Goal: Check status: Check status

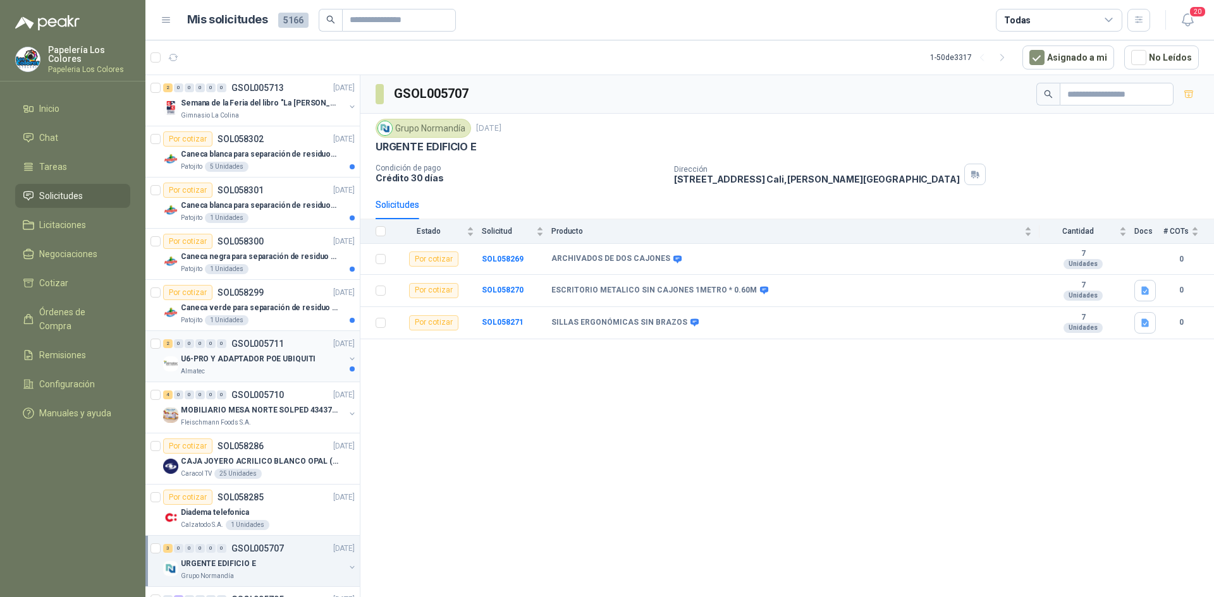
click at [296, 339] on div "2 0 0 0 0 0 GSOL005711 [DATE]" at bounding box center [260, 343] width 194 height 15
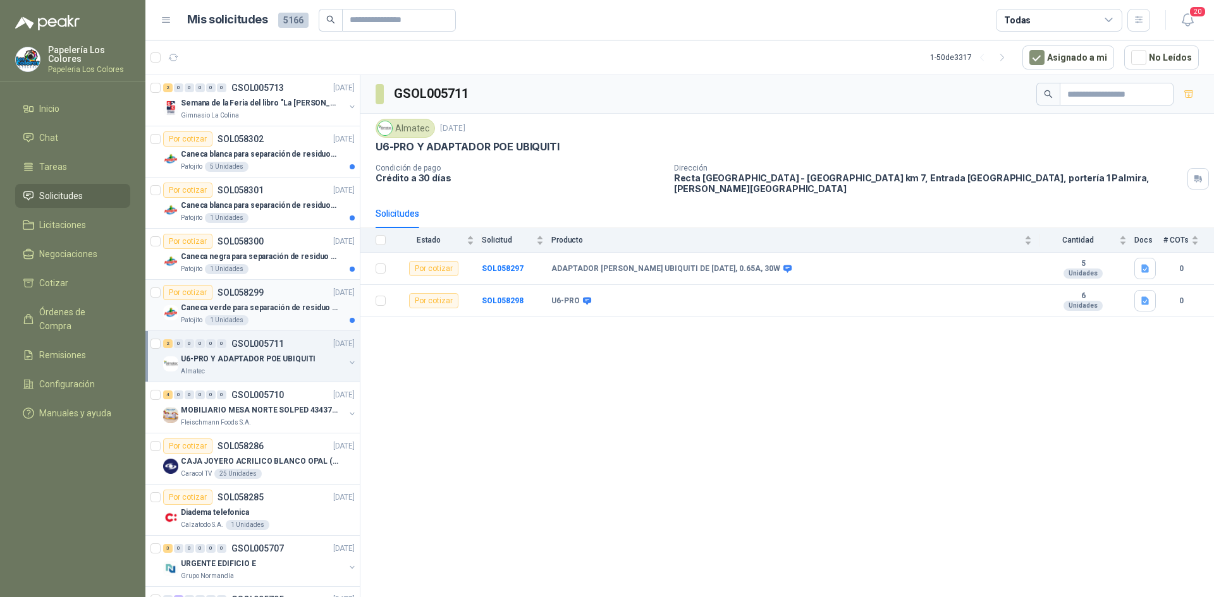
click at [289, 285] on div "Por cotizar SOL058299 [DATE]" at bounding box center [259, 292] width 192 height 15
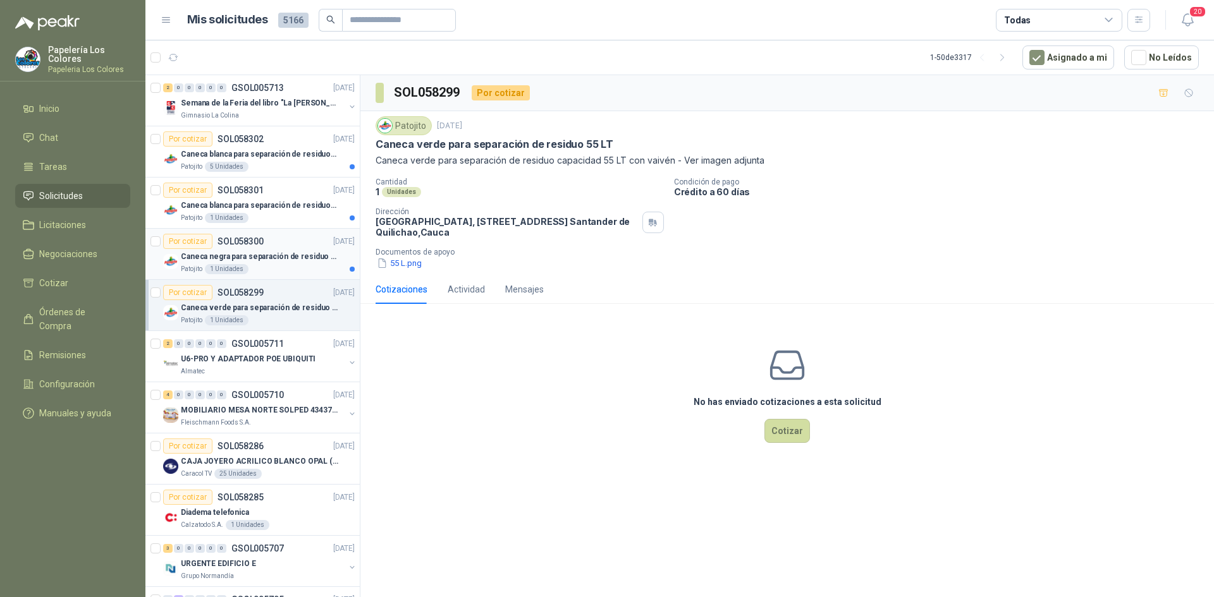
click at [274, 236] on div "Por cotizar SOL058300 [DATE]" at bounding box center [259, 241] width 192 height 15
click at [290, 186] on div "Por cotizar SOL058301 [DATE]" at bounding box center [259, 190] width 192 height 15
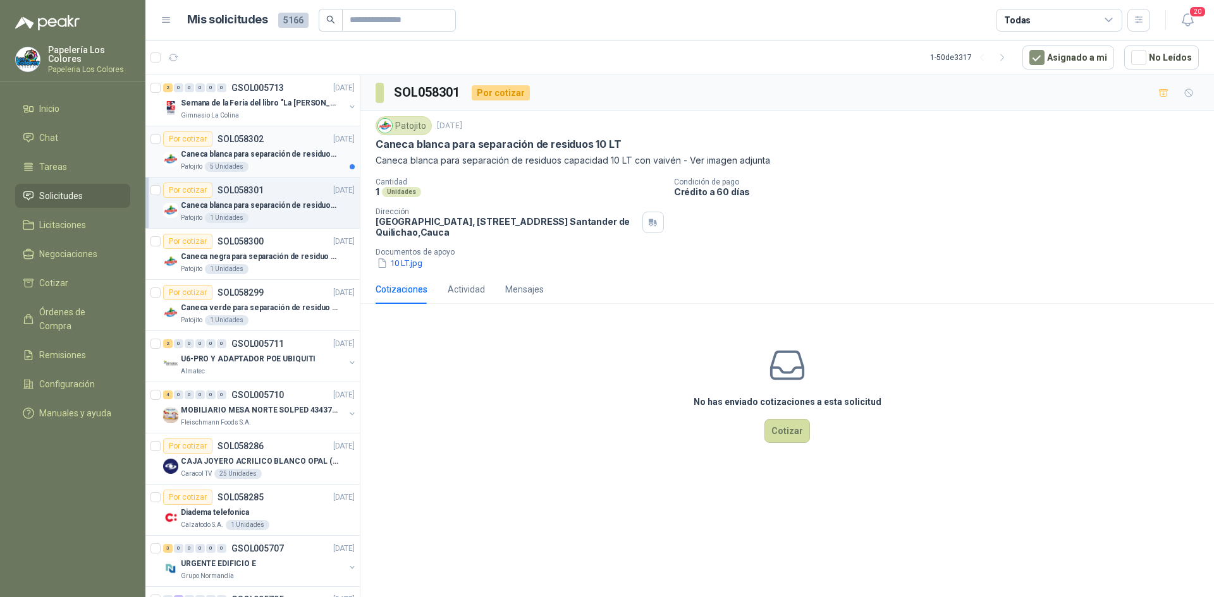
click at [283, 137] on div "Por cotizar SOL058302 [DATE]" at bounding box center [259, 138] width 192 height 15
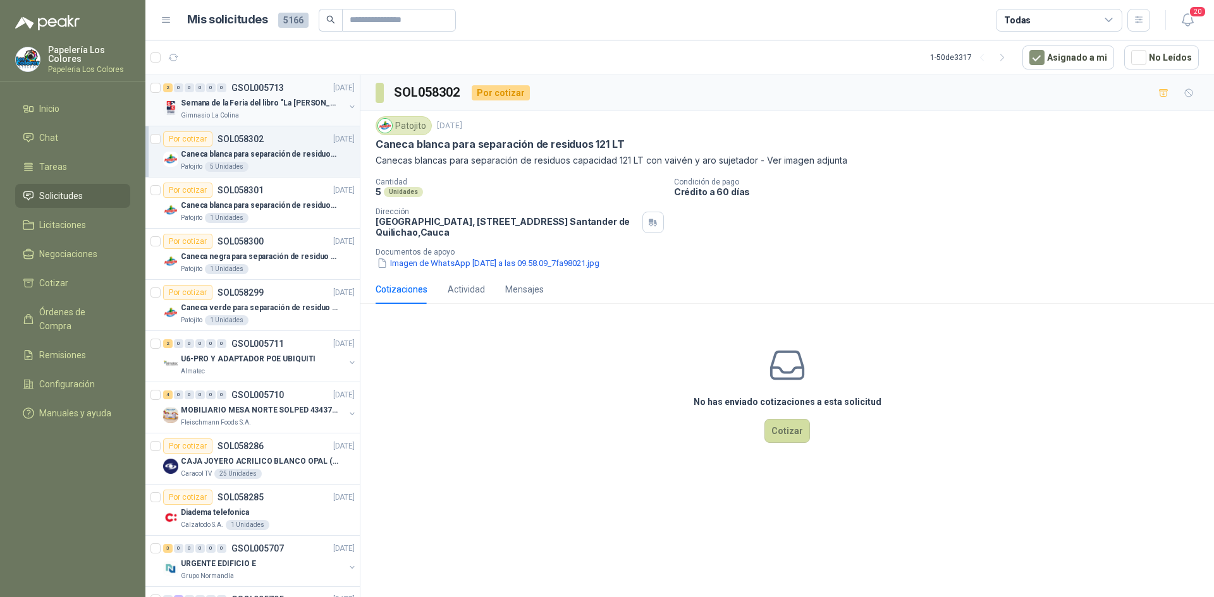
click at [299, 86] on div "2 0 0 0 0 0 GSOL005713 [DATE]" at bounding box center [260, 87] width 194 height 15
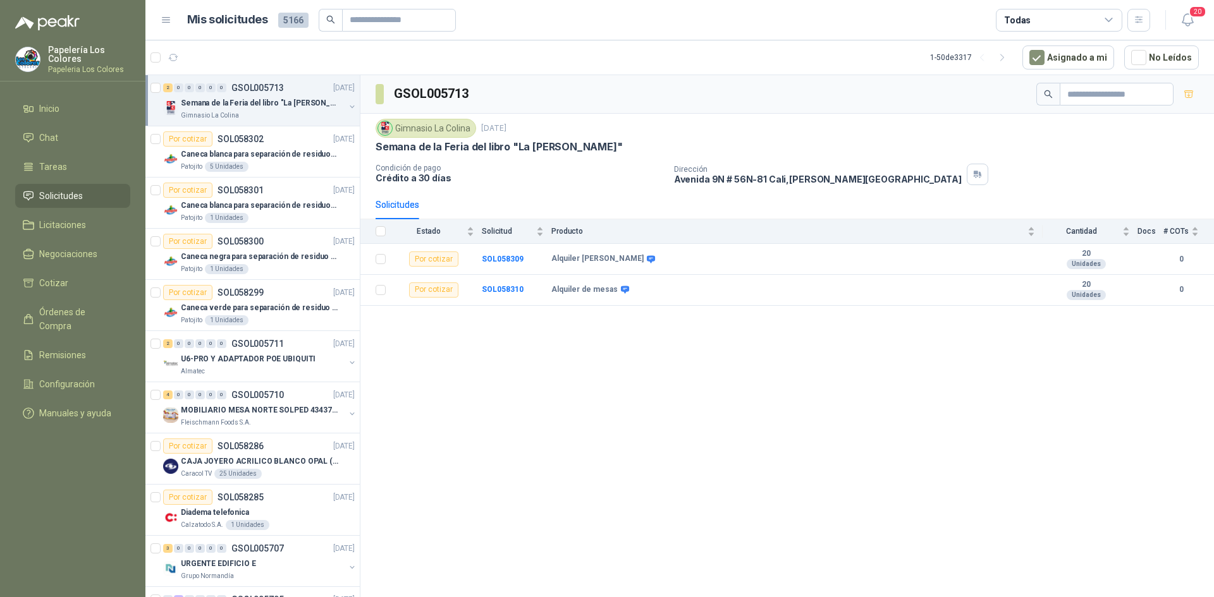
click at [580, 460] on div "GSOL005713 Gimnasio La Colina [DATE] Semana de la Feria del libro "La [PERSON_N…" at bounding box center [786, 338] width 853 height 527
click at [284, 136] on div "Por cotizar SOL058302 [DATE]" at bounding box center [259, 138] width 192 height 15
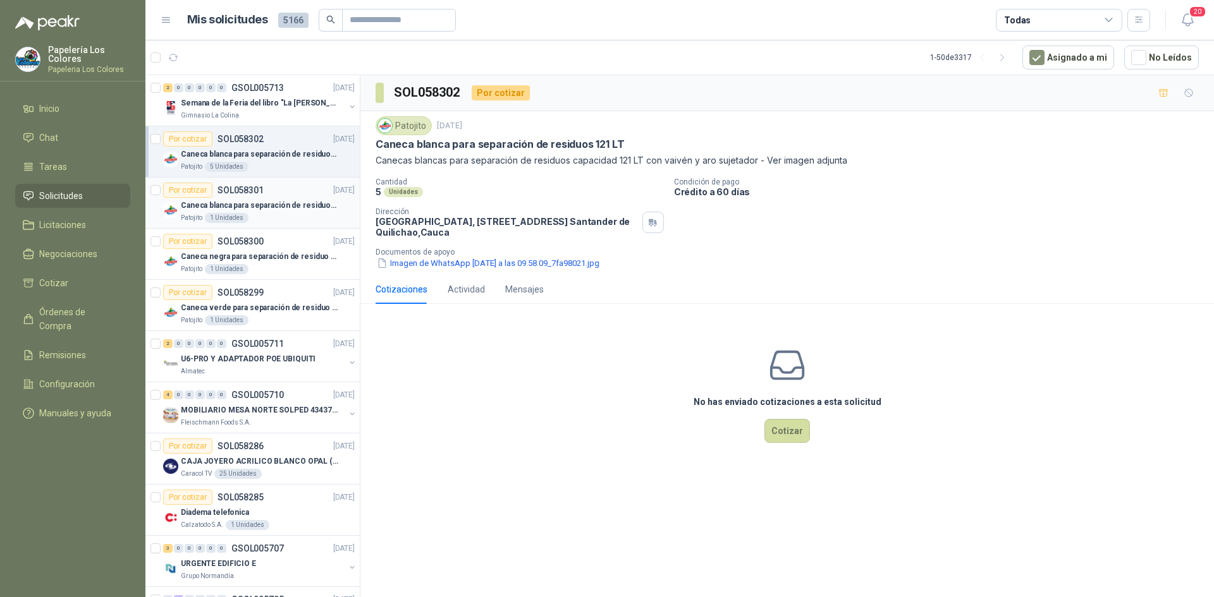
click at [291, 188] on div "Por cotizar SOL058301 01/10/25" at bounding box center [259, 190] width 192 height 15
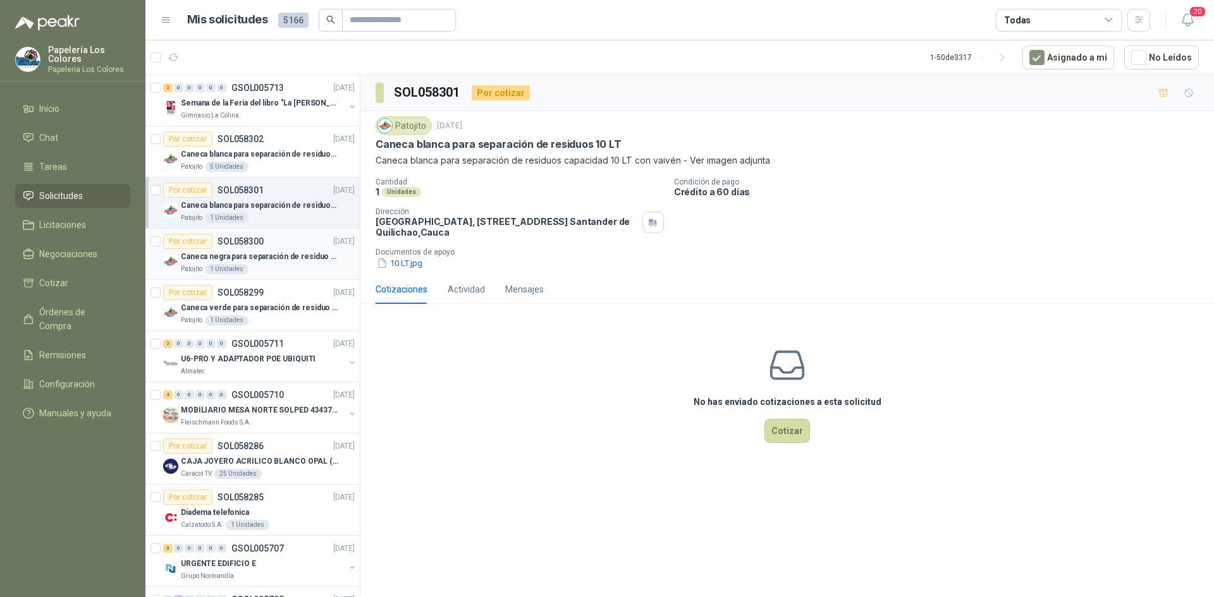
click at [298, 239] on div "Por cotizar SOL058300 01/10/25" at bounding box center [259, 241] width 192 height 15
click at [295, 288] on div "Por cotizar SOL058299 01/10/25" at bounding box center [259, 292] width 192 height 15
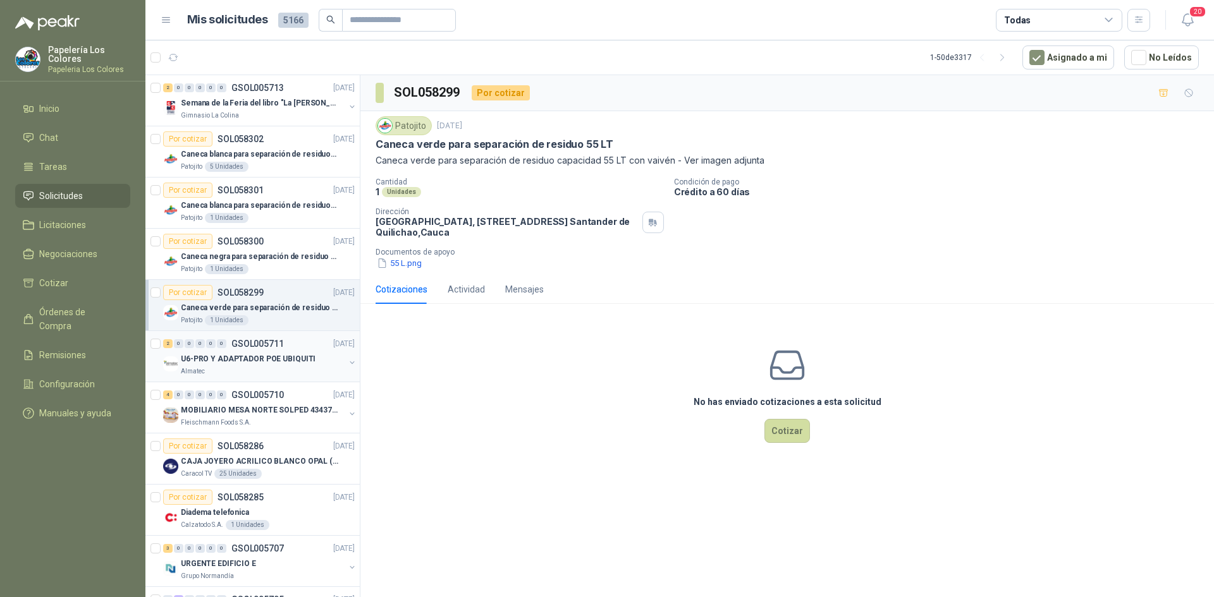
click at [294, 342] on div "2 0 0 0 0 0 GSOL005711 01/10/25" at bounding box center [260, 343] width 194 height 15
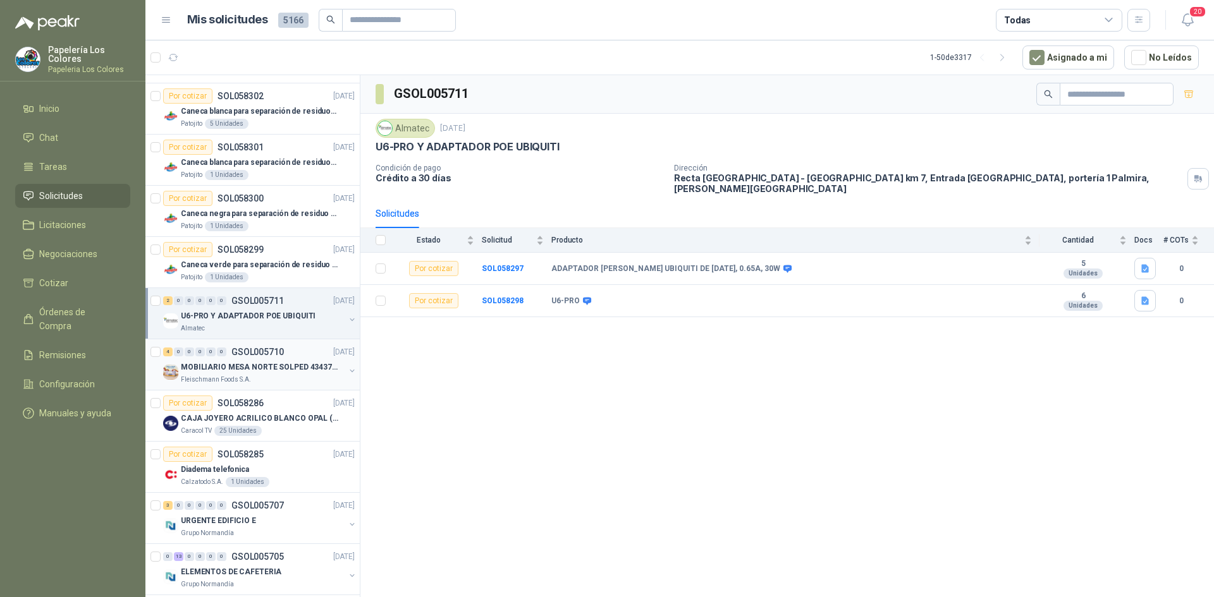
scroll to position [63, 0]
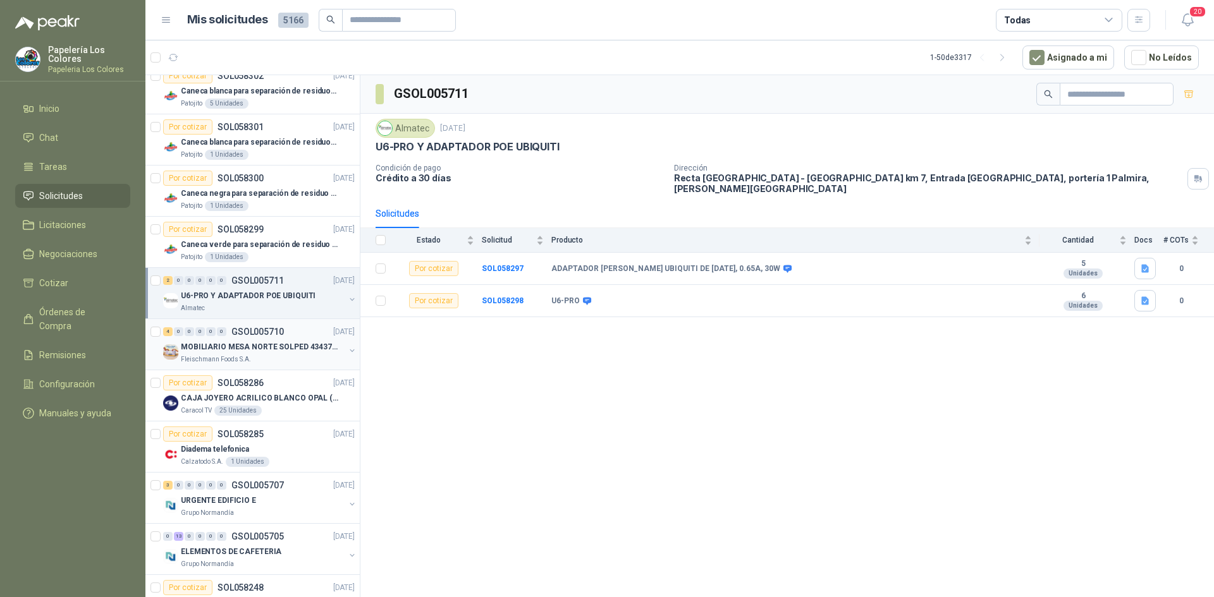
click at [303, 327] on div "4 0 0 0 0 0 GSOL005710 01/10/25" at bounding box center [260, 331] width 194 height 15
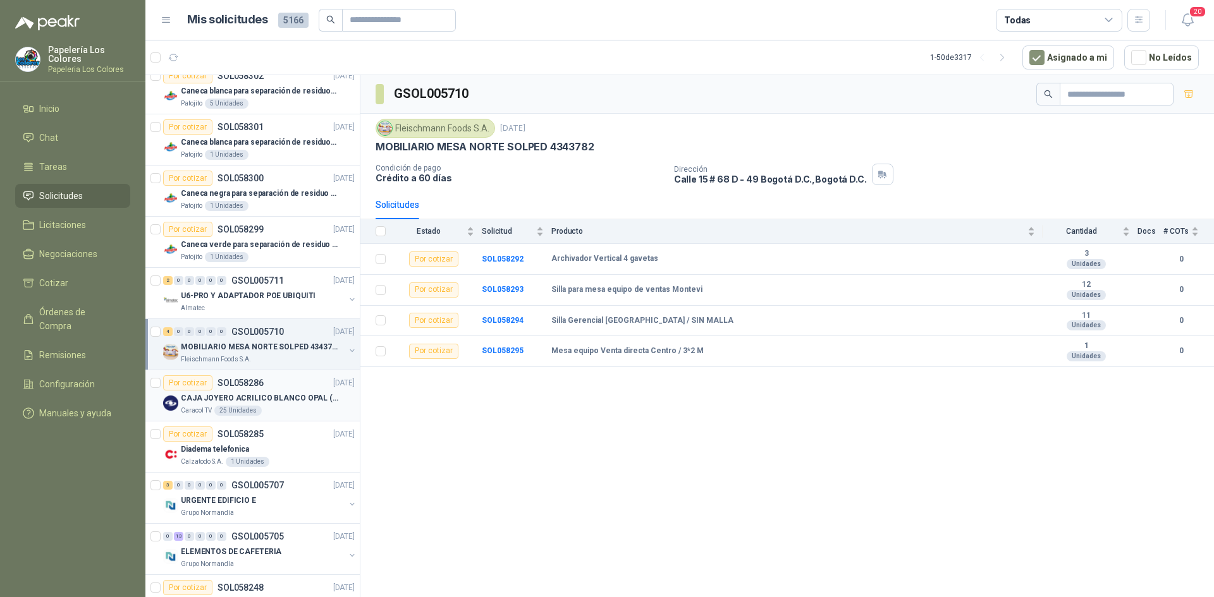
click at [286, 382] on div "Por cotizar SOL058286 01/10/25" at bounding box center [259, 382] width 192 height 15
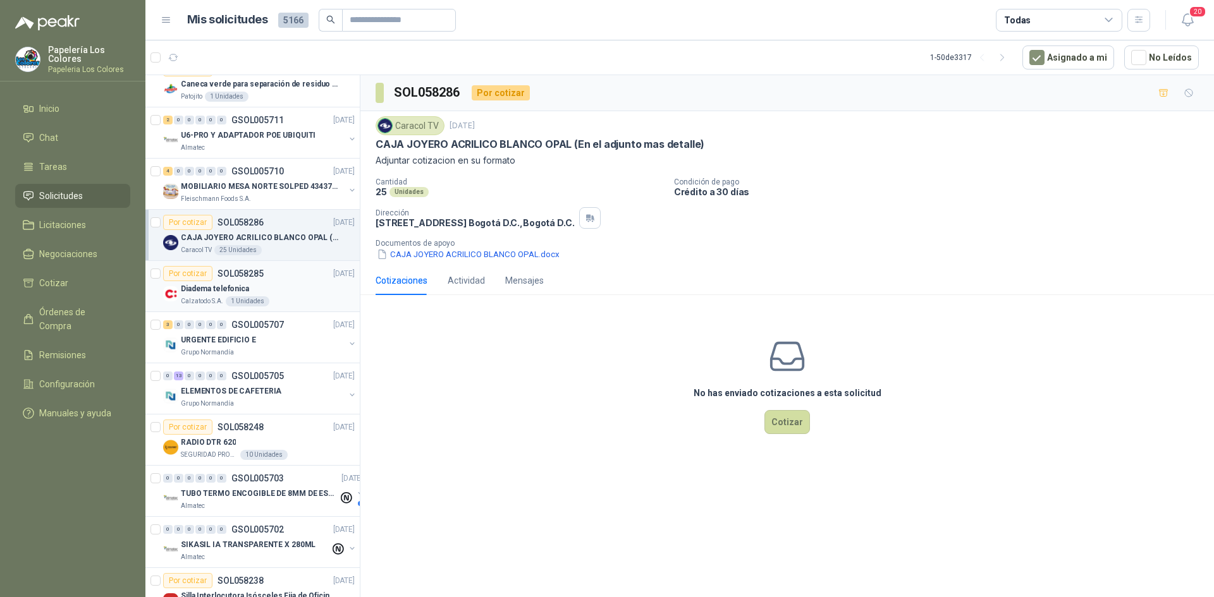
scroll to position [253, 0]
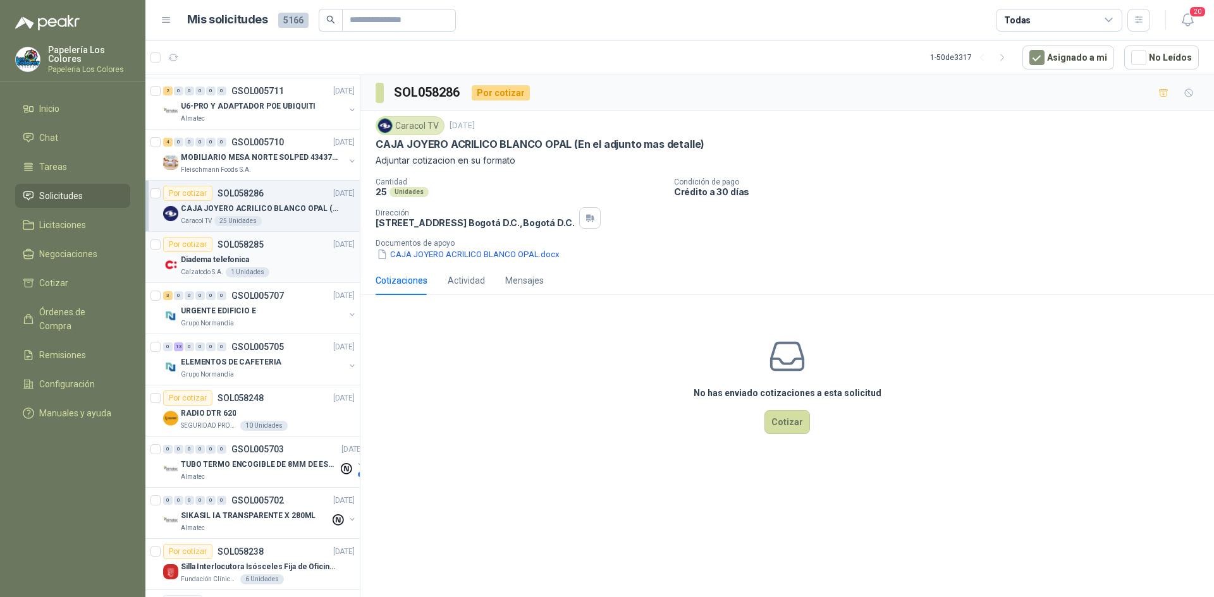
click at [293, 255] on div "Diadema telefonica" at bounding box center [268, 259] width 174 height 15
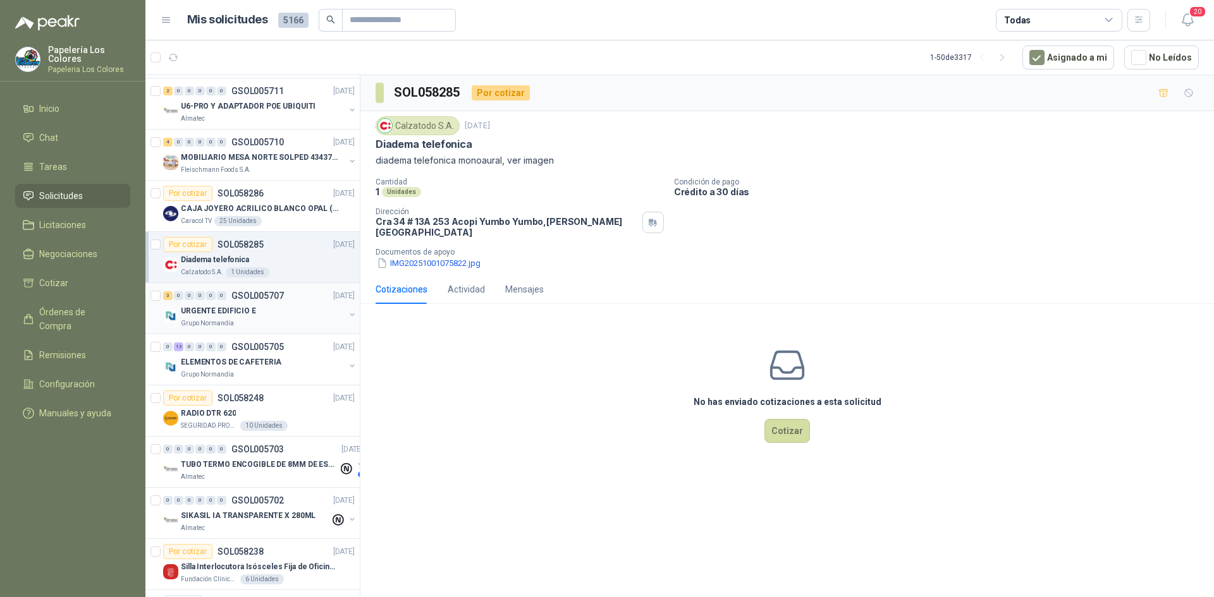
click at [300, 315] on div "URGENTE EDIFICIO E" at bounding box center [263, 310] width 164 height 15
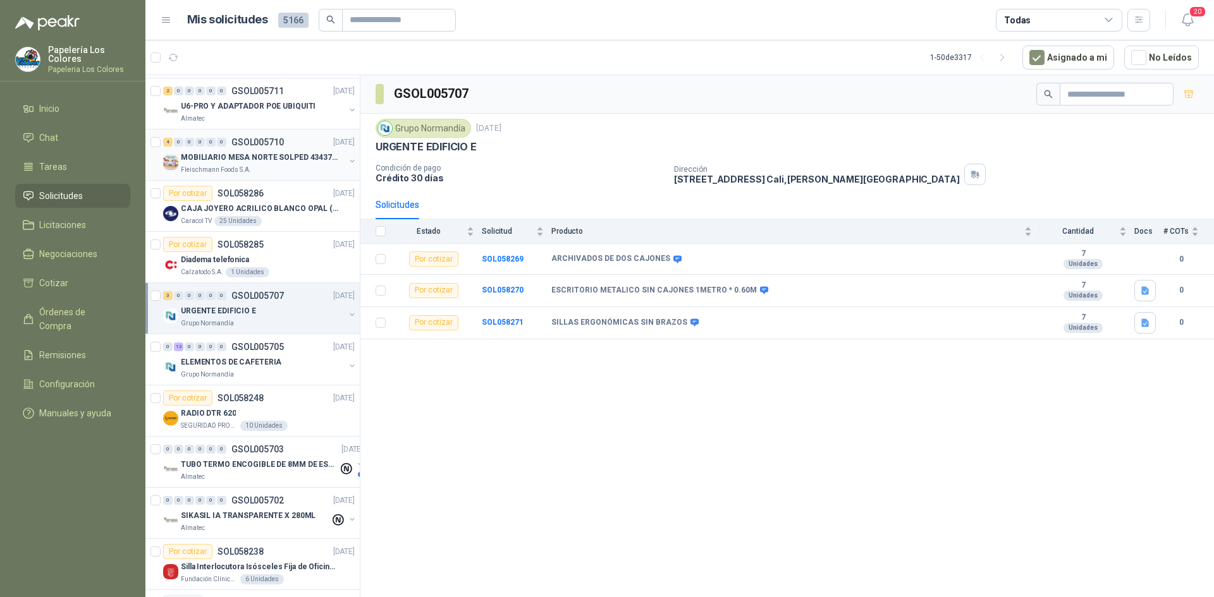
click at [298, 142] on div "4 0 0 0 0 0 GSOL005710 01/10/25" at bounding box center [260, 142] width 194 height 15
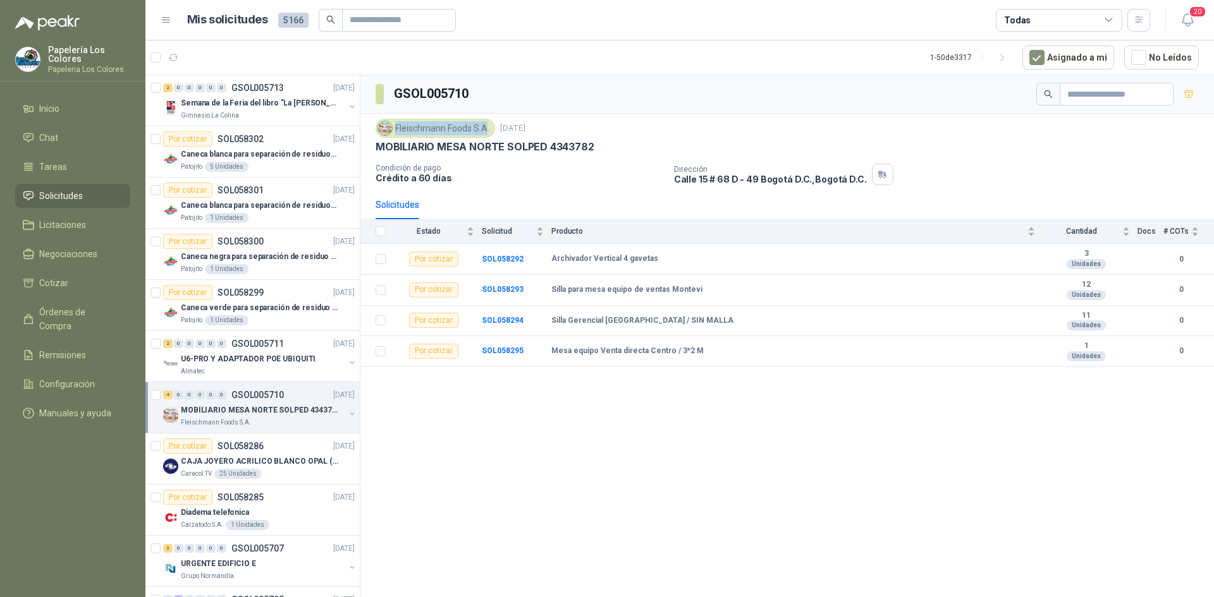
drag, startPoint x: 395, startPoint y: 127, endPoint x: 487, endPoint y: 130, distance: 92.3
click at [487, 130] on div "Fleischmann Foods S.A." at bounding box center [434, 128] width 119 height 19
copy div "Fleischmann Foods S.A"
click at [685, 448] on div "GSOL005710 Fleischmann Foods S.A. 1 oct, 2025 MOBILIARIO MESA NORTE SOLPED 4343…" at bounding box center [786, 338] width 853 height 527
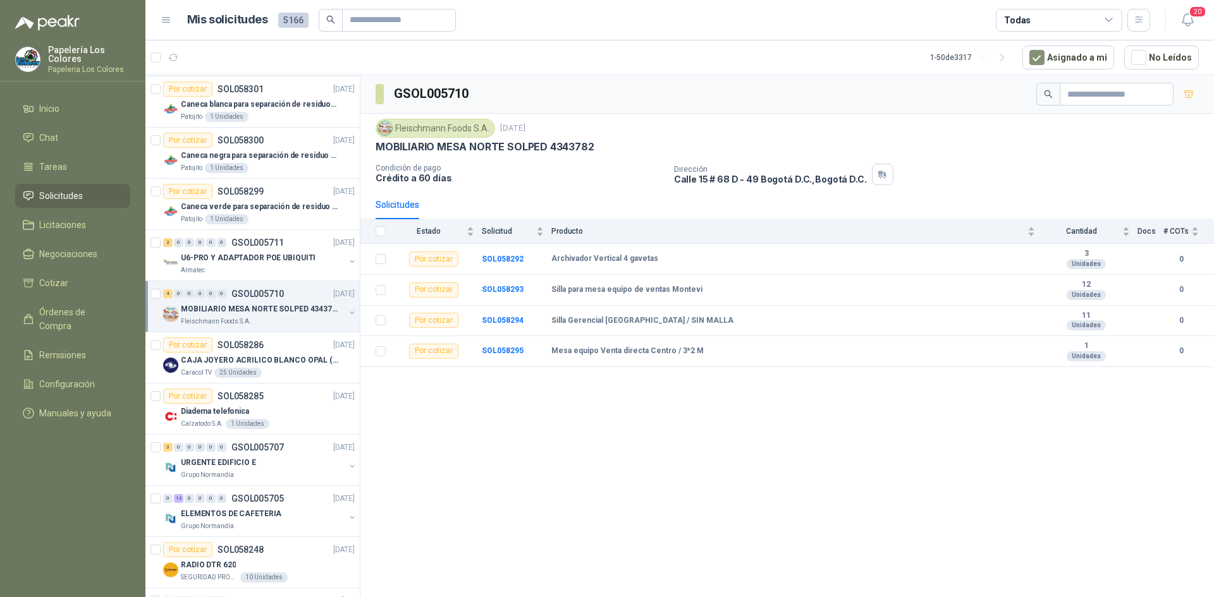
scroll to position [44, 0]
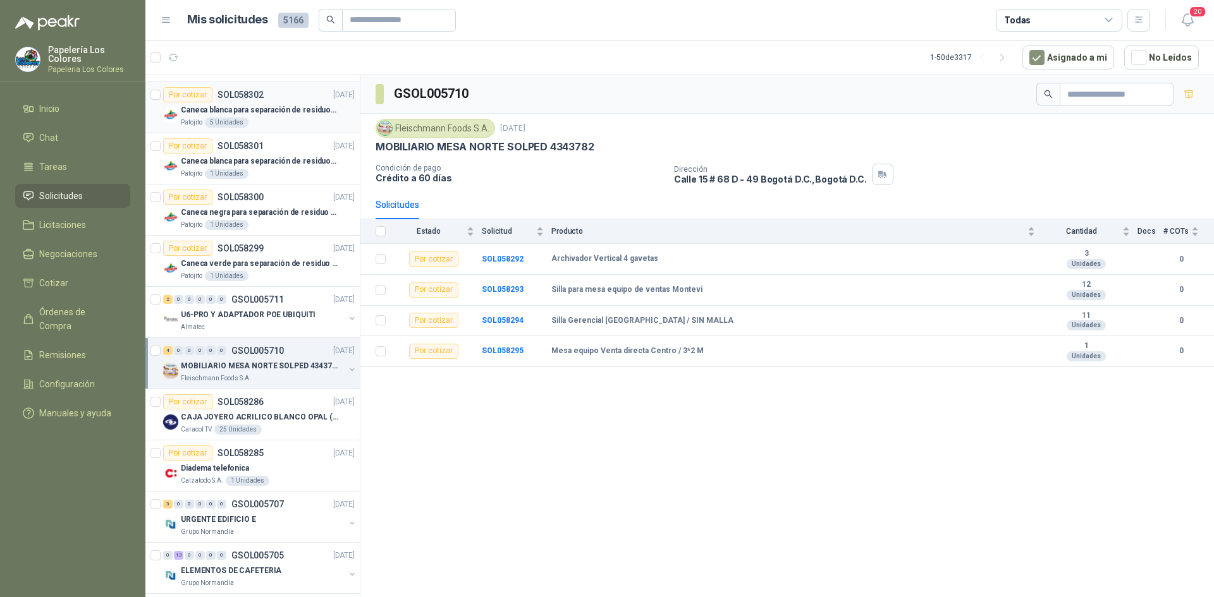
click at [309, 92] on div "Por cotizar SOL058302 01/10/25" at bounding box center [259, 94] width 192 height 15
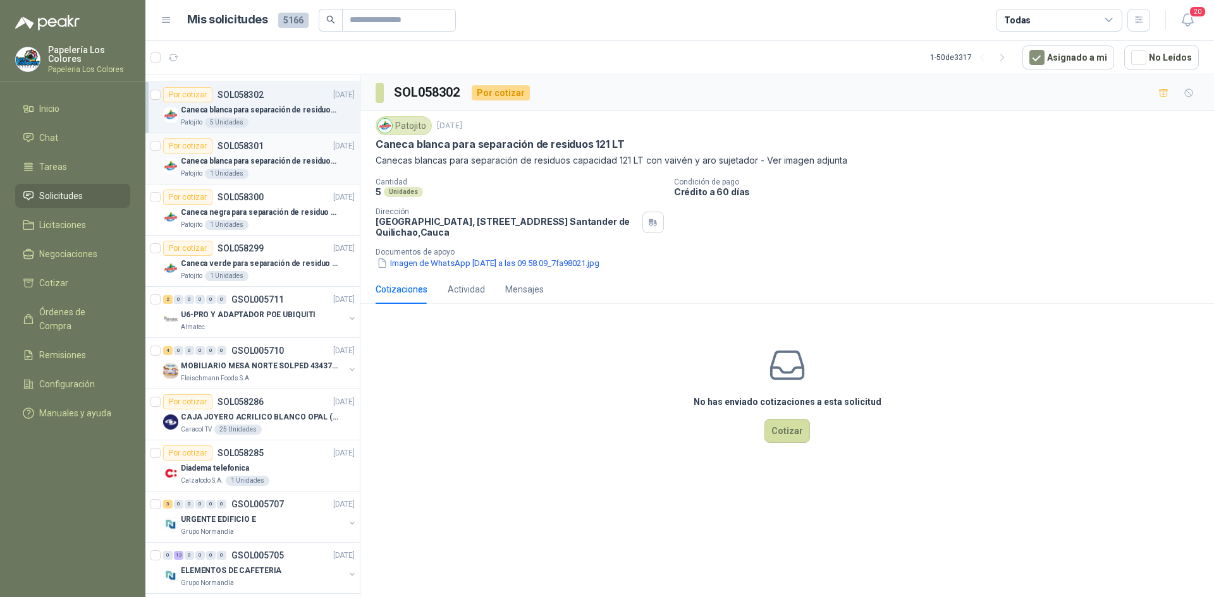
click at [288, 143] on div "Por cotizar SOL058301 01/10/25" at bounding box center [259, 145] width 192 height 15
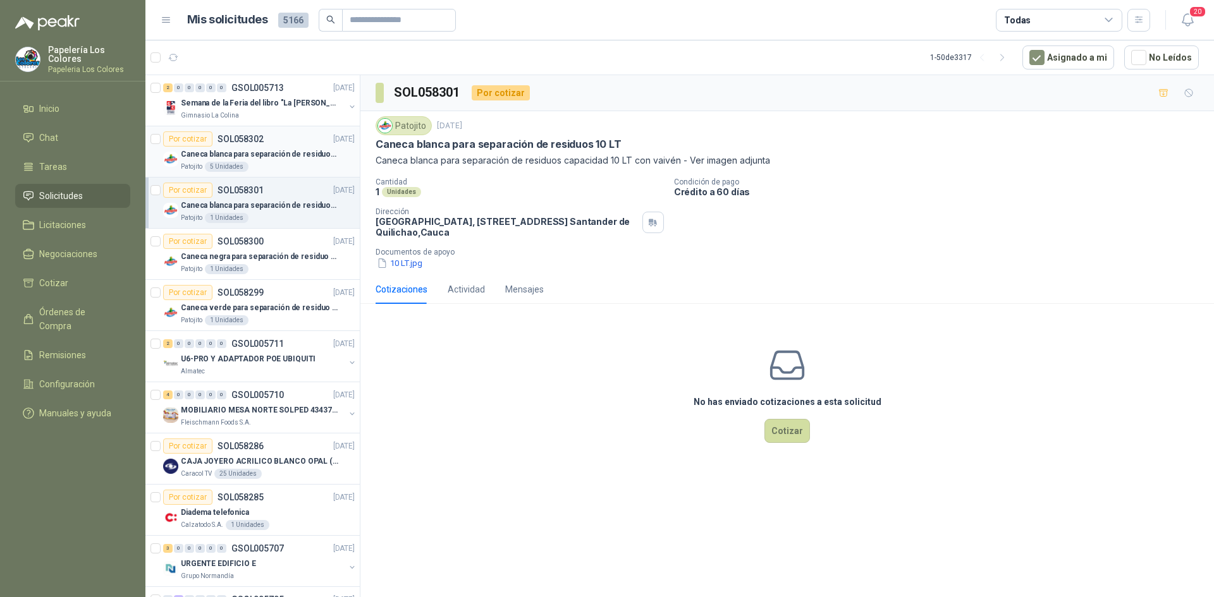
click at [267, 134] on div "Por cotizar SOL058302 01/10/25" at bounding box center [259, 138] width 192 height 15
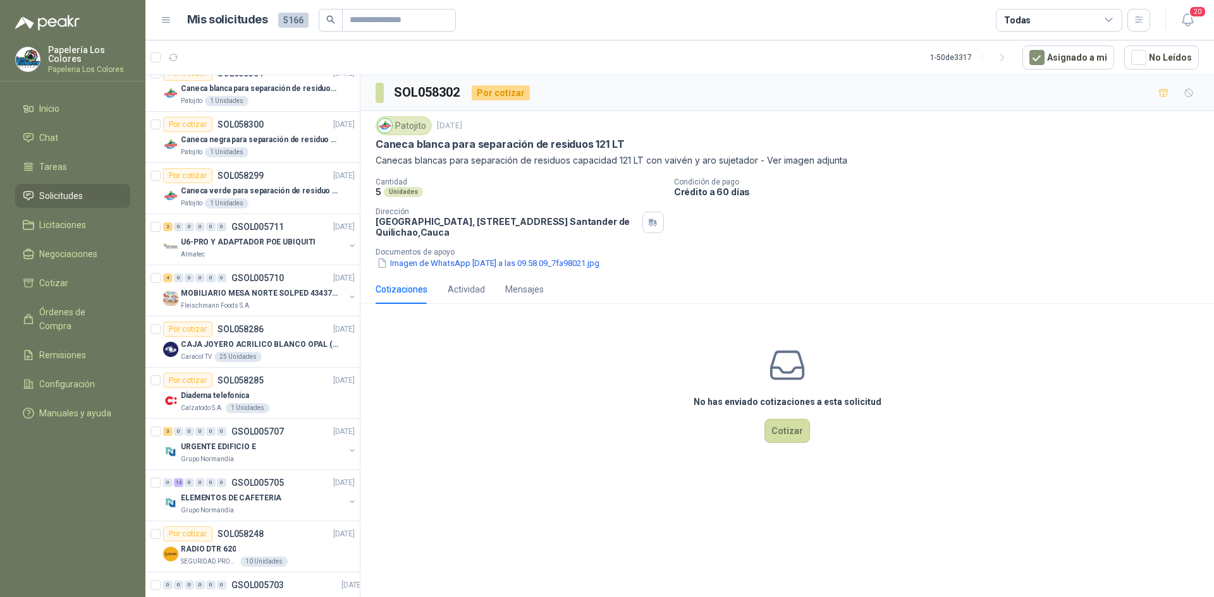
scroll to position [123, 0]
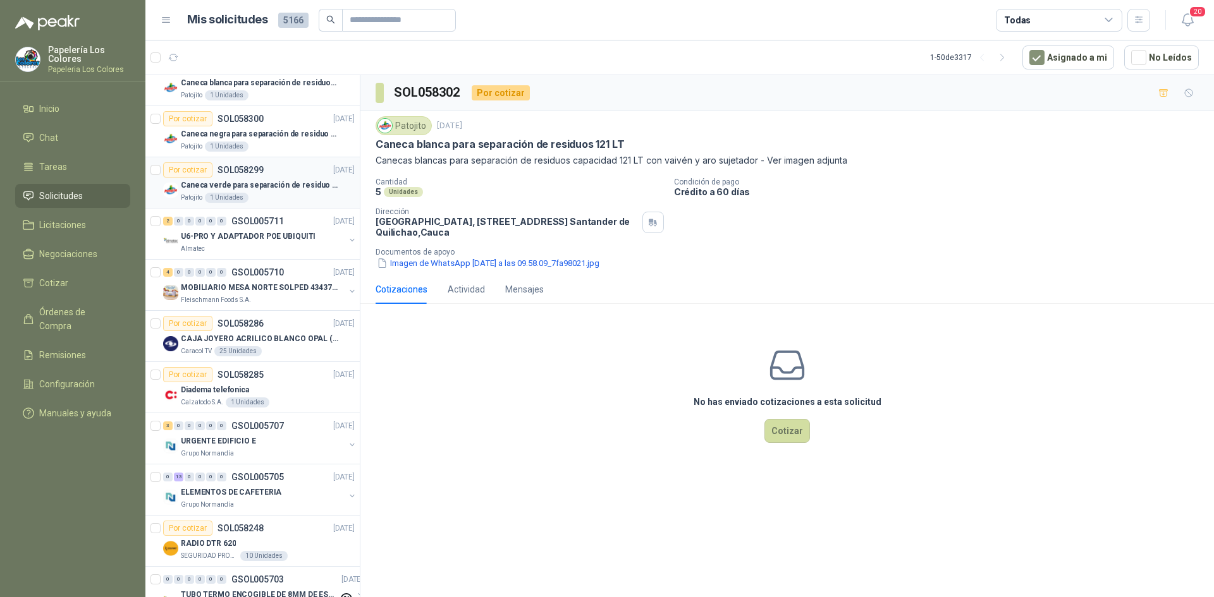
click at [295, 169] on div "Por cotizar SOL058299 01/10/25" at bounding box center [259, 169] width 192 height 15
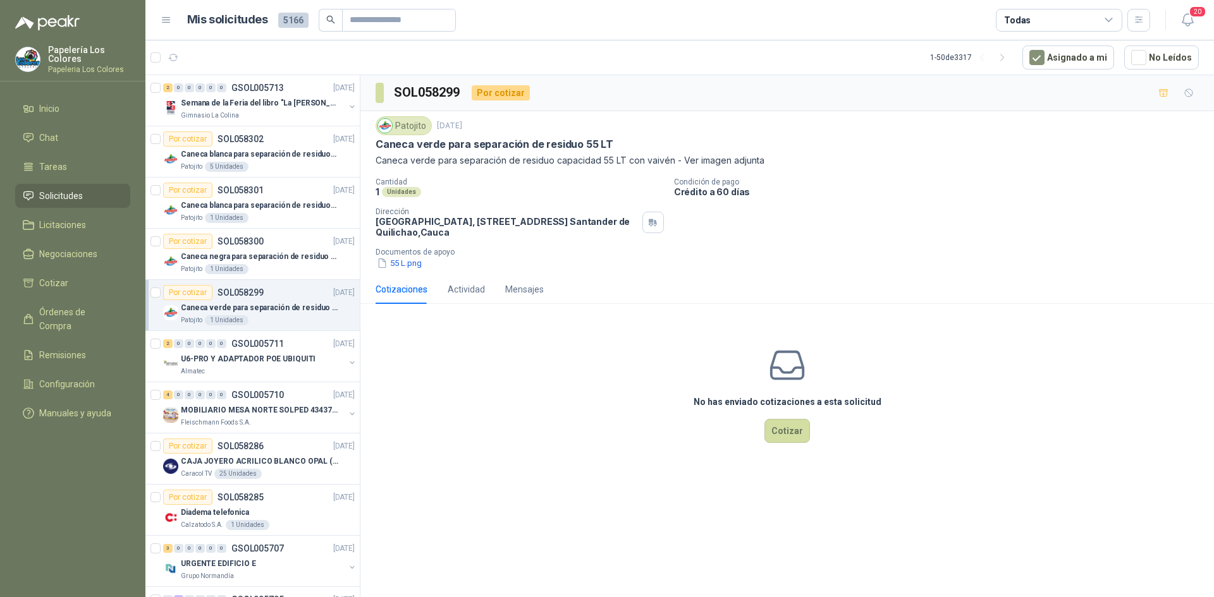
scroll to position [47, 0]
